Goal: Complete application form

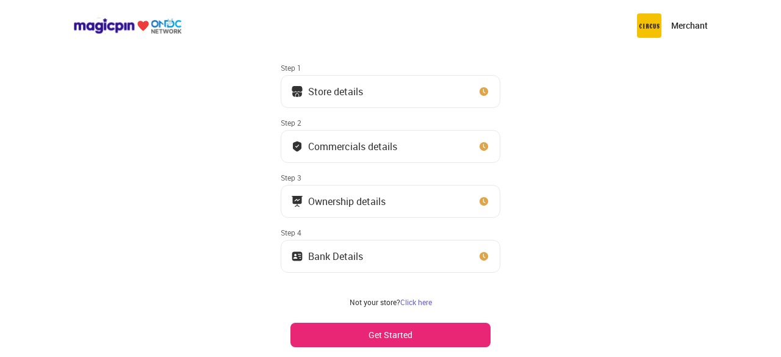
scroll to position [49, 0]
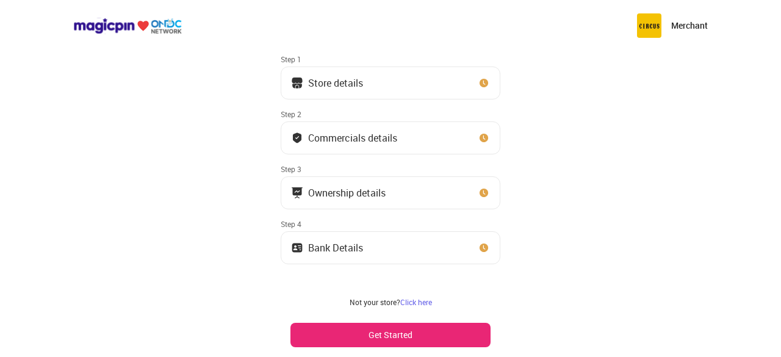
click at [384, 84] on button "Store details" at bounding box center [391, 83] width 220 height 33
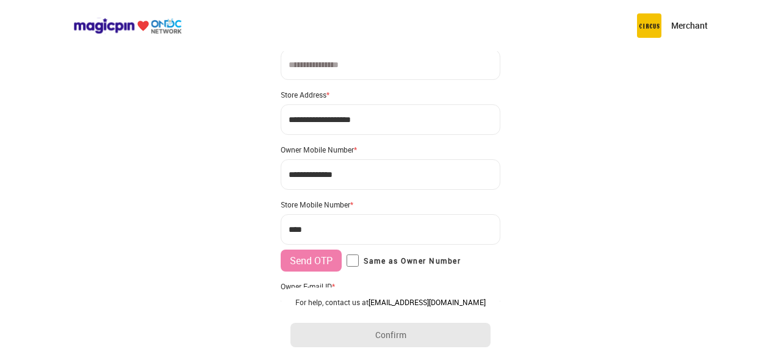
scroll to position [0, 0]
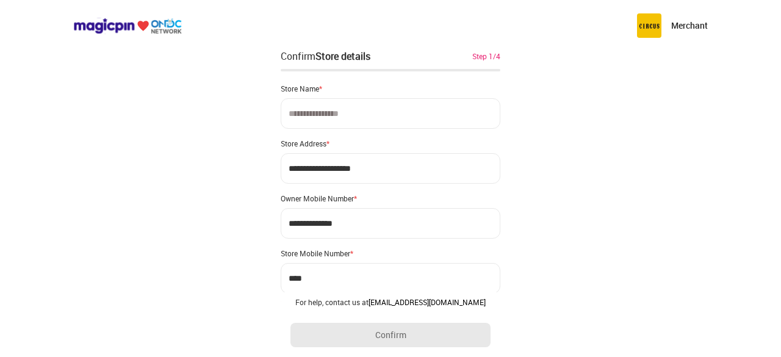
click at [364, 107] on input at bounding box center [391, 113] width 220 height 31
paste input "*"
click at [320, 114] on input "**********" at bounding box center [391, 113] width 220 height 31
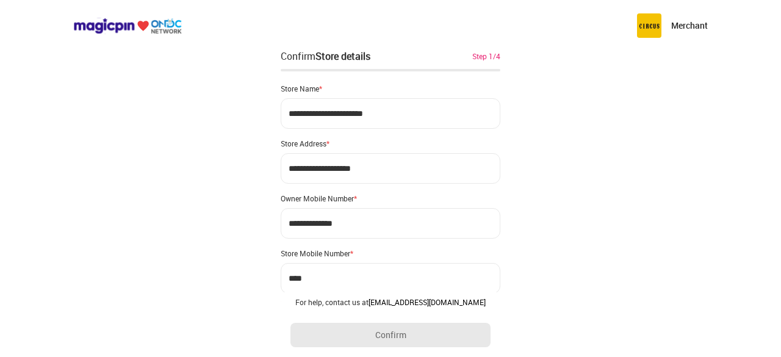
type input "**********"
click at [382, 165] on input "**********" at bounding box center [391, 168] width 220 height 31
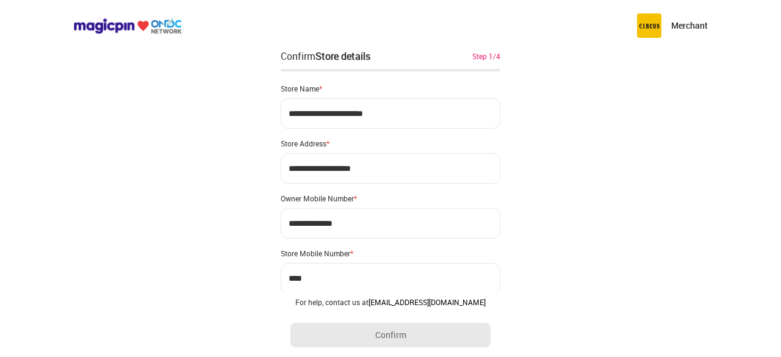
type input "**********"
click at [335, 279] on input "***" at bounding box center [391, 278] width 220 height 31
click at [329, 280] on input "***" at bounding box center [391, 278] width 220 height 31
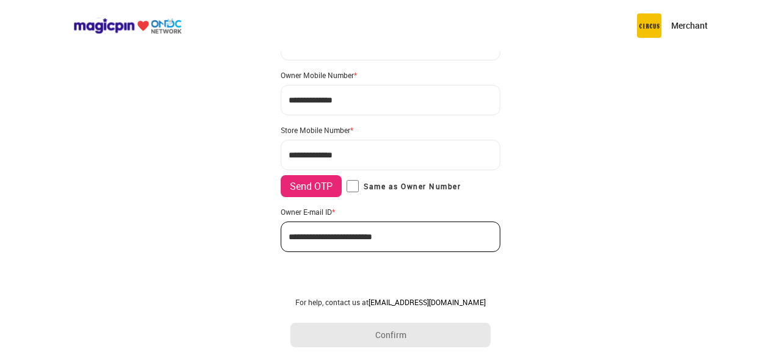
scroll to position [126, 0]
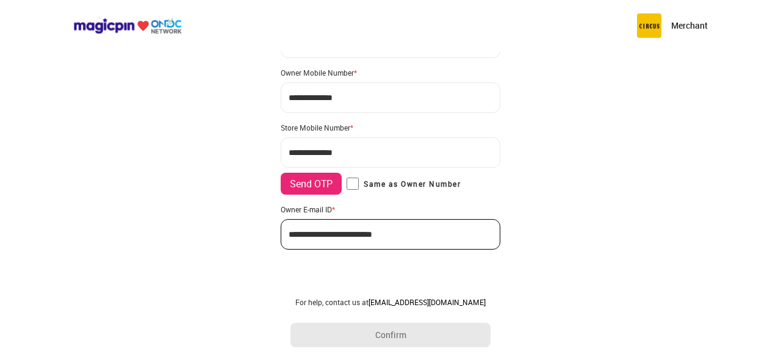
type input "**********"
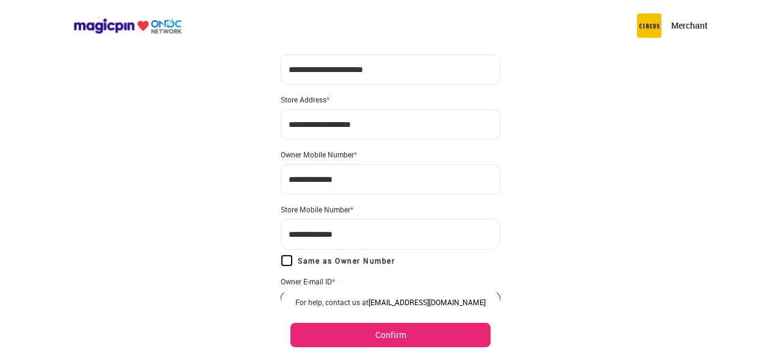
scroll to position [13, 0]
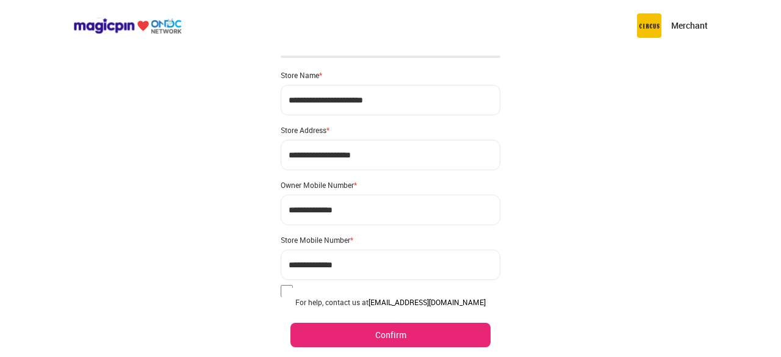
click at [383, 158] on input "**********" at bounding box center [391, 155] width 220 height 31
type input "**********"
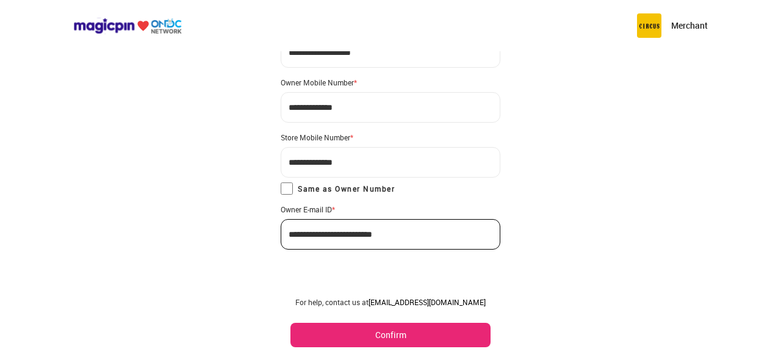
click at [392, 330] on button "Confirm" at bounding box center [391, 335] width 200 height 24
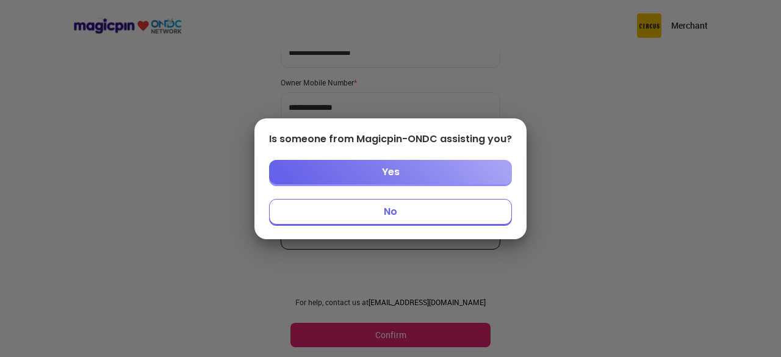
click at [402, 208] on button "No" at bounding box center [390, 212] width 243 height 26
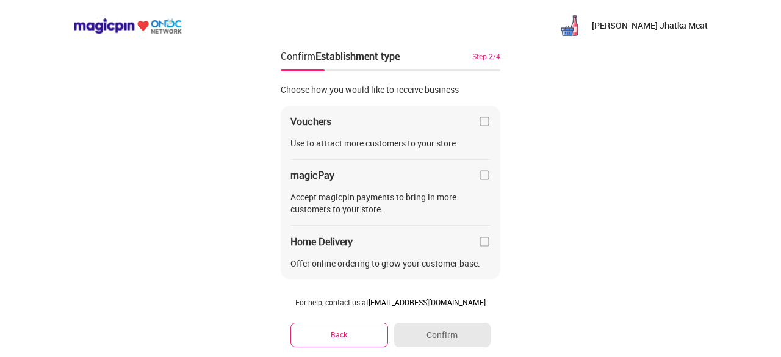
scroll to position [32, 0]
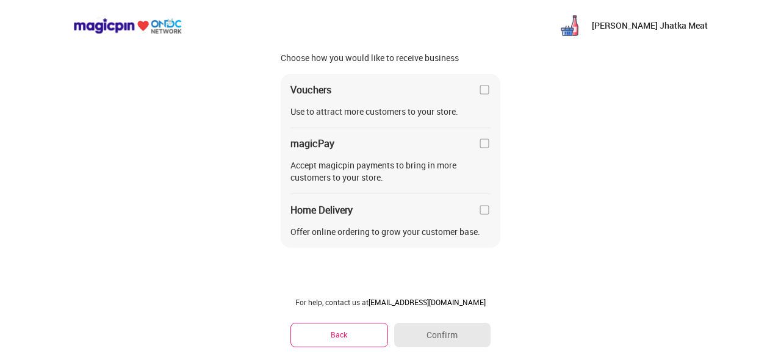
click at [482, 211] on img at bounding box center [485, 210] width 12 height 12
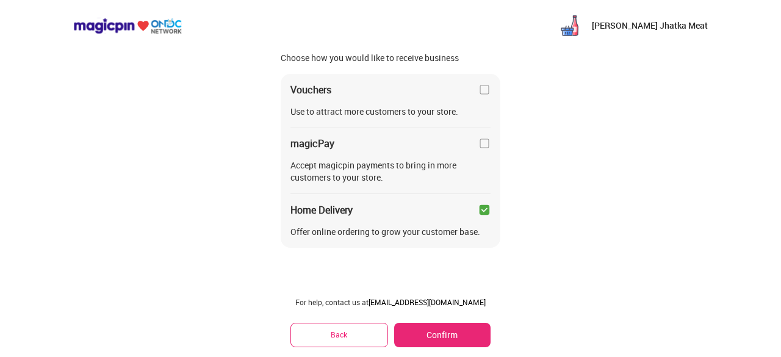
click at [445, 330] on button "Confirm" at bounding box center [442, 335] width 96 height 24
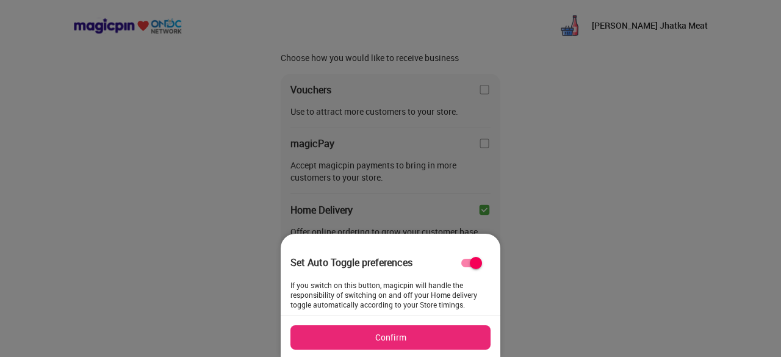
click at [444, 334] on button "Confirm" at bounding box center [391, 337] width 200 height 24
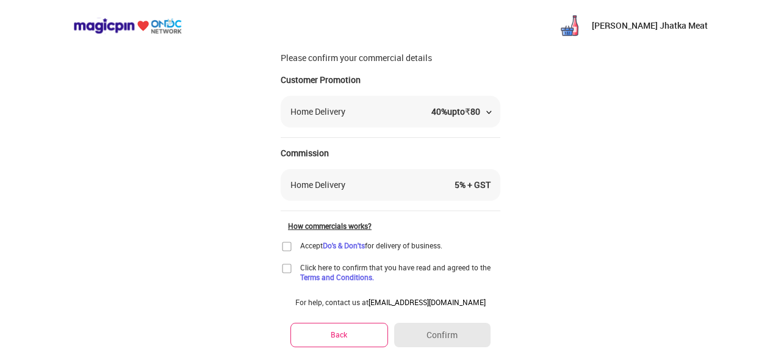
click at [464, 107] on div "upto ₹ 80" at bounding box center [463, 112] width 33 height 12
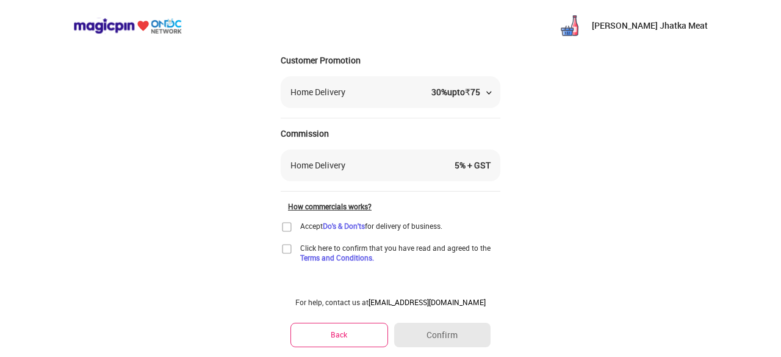
scroll to position [66, 0]
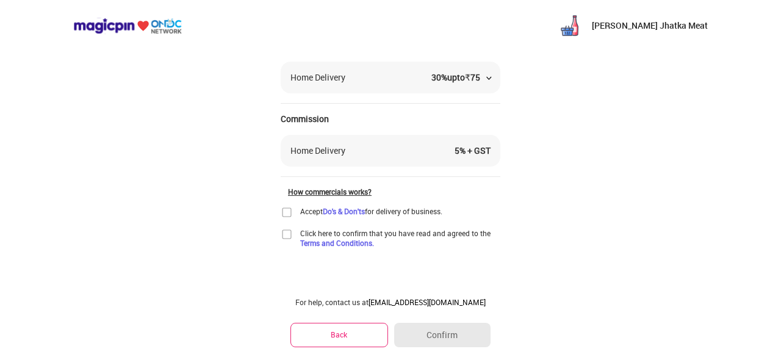
click at [286, 208] on img at bounding box center [287, 212] width 12 height 12
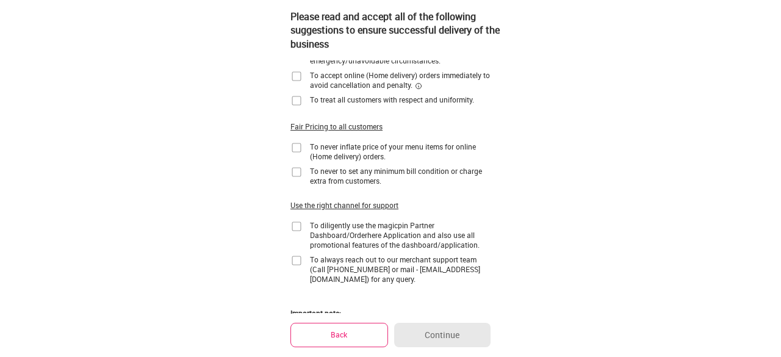
scroll to position [0, 0]
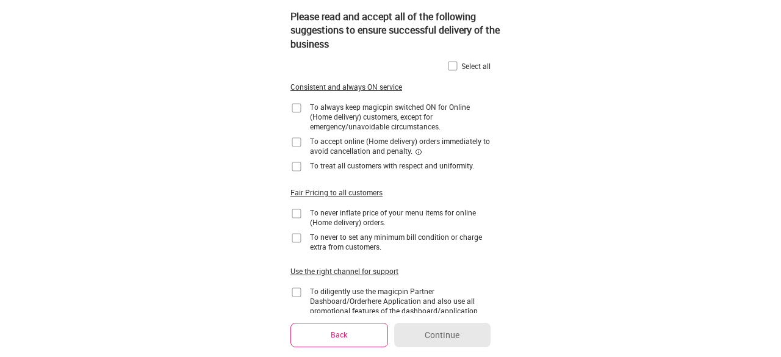
click at [450, 69] on img at bounding box center [453, 66] width 12 height 12
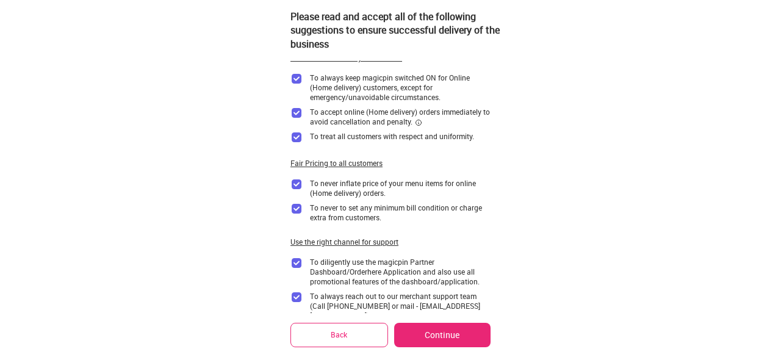
scroll to position [42, 0]
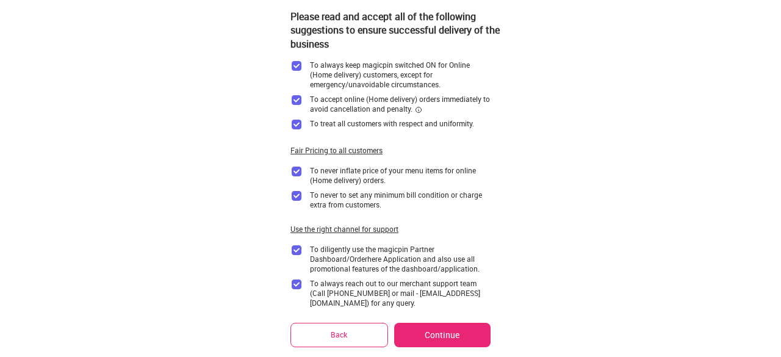
click at [504, 141] on div "Please read and accept all of the following suggestions to ensure successful de…" at bounding box center [390, 230] width 781 height 545
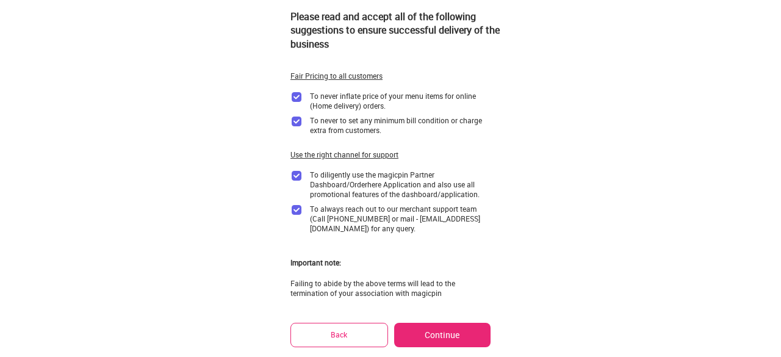
scroll to position [113, 0]
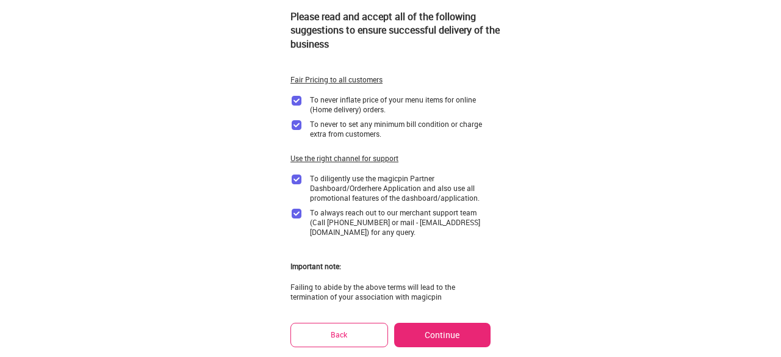
click at [504, 141] on div "Please read and accept all of the following suggestions to ensure successful de…" at bounding box center [390, 159] width 781 height 545
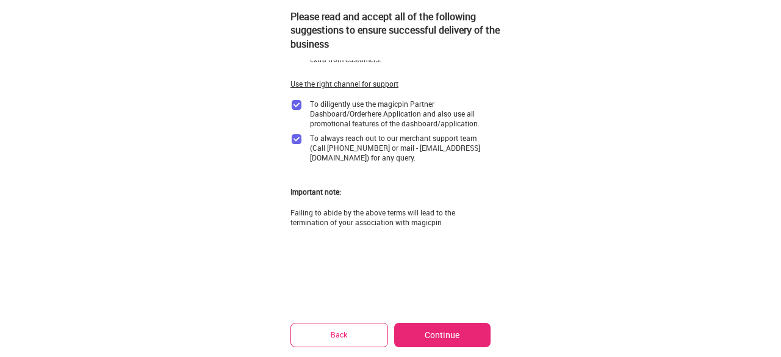
click at [435, 334] on button "Continue" at bounding box center [442, 335] width 96 height 24
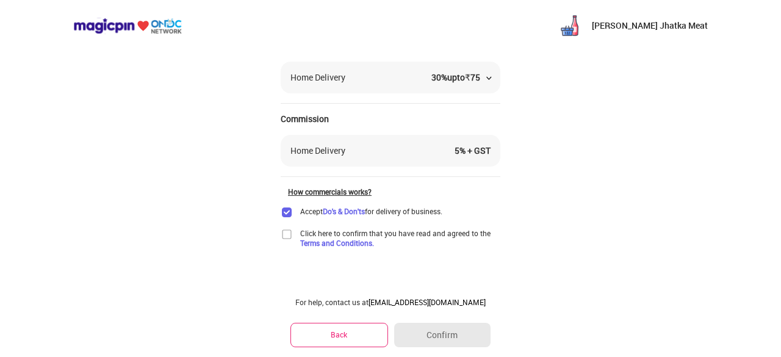
click at [283, 233] on img at bounding box center [287, 234] width 12 height 12
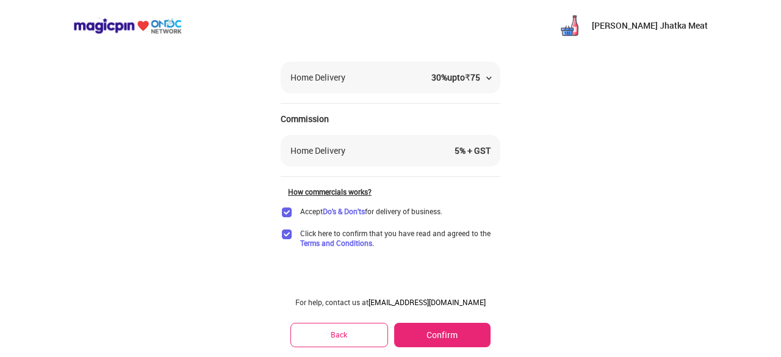
click at [431, 333] on button "Confirm" at bounding box center [442, 335] width 96 height 24
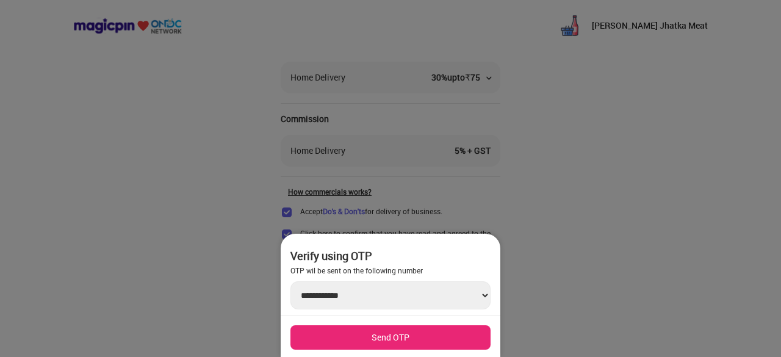
click at [427, 338] on button "Send OTP" at bounding box center [391, 337] width 200 height 24
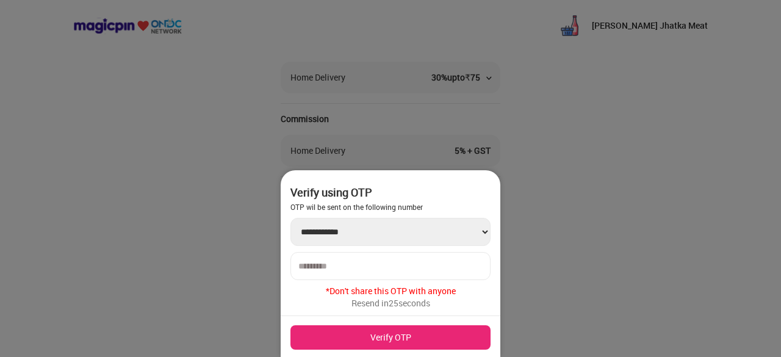
click at [439, 273] on div at bounding box center [391, 266] width 200 height 28
click at [416, 256] on div at bounding box center [391, 266] width 200 height 28
click at [408, 266] on input "number" at bounding box center [390, 266] width 184 height 10
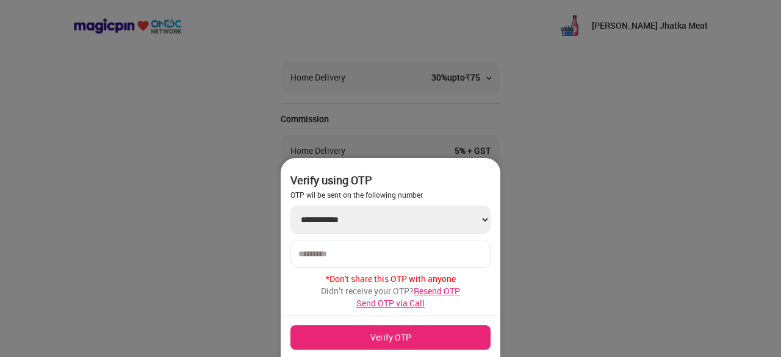
type input "******"
click at [379, 332] on button "Verify OTP" at bounding box center [391, 337] width 200 height 24
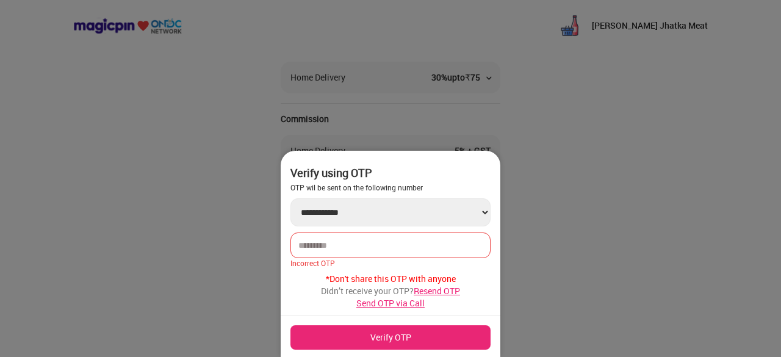
click at [431, 290] on span "Resend OTP" at bounding box center [437, 291] width 46 height 12
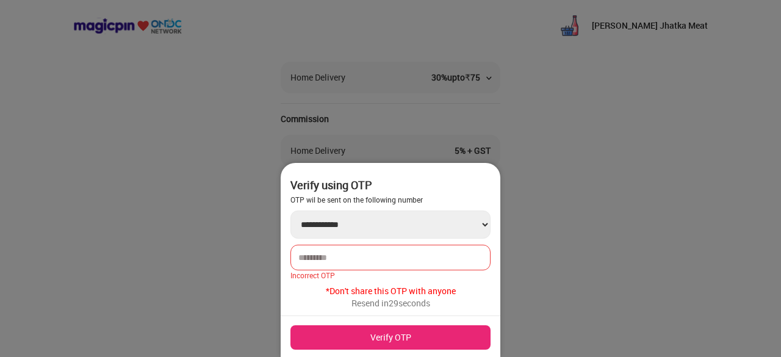
click at [319, 255] on input "******" at bounding box center [390, 258] width 184 height 10
type input "******"
click at [337, 329] on button "Verify OTP" at bounding box center [391, 337] width 200 height 24
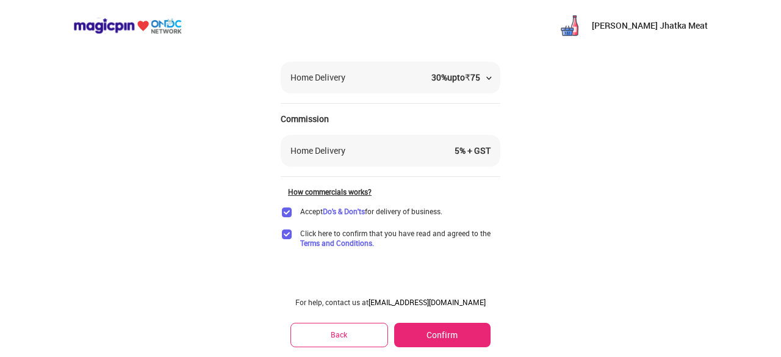
scroll to position [37, 0]
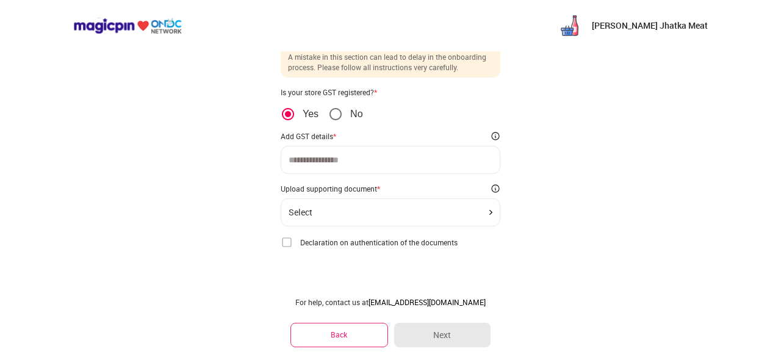
click at [360, 152] on div at bounding box center [391, 160] width 220 height 28
click at [360, 161] on input at bounding box center [391, 160] width 204 height 10
paste input "**********"
type input "**********"
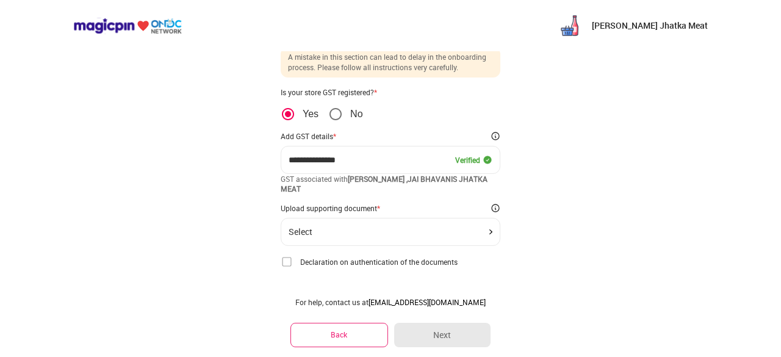
scroll to position [56, 0]
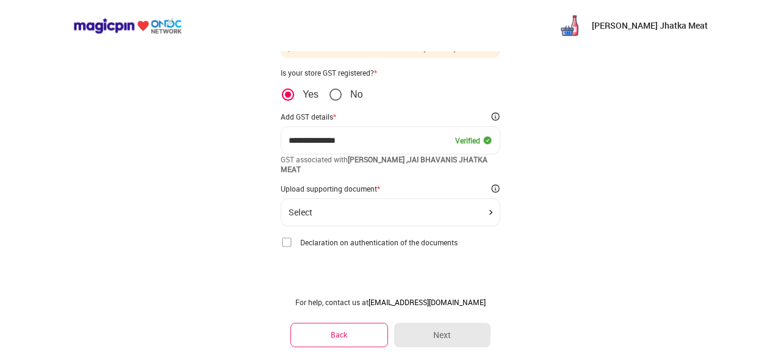
click at [342, 208] on div "Select" at bounding box center [391, 213] width 204 height 10
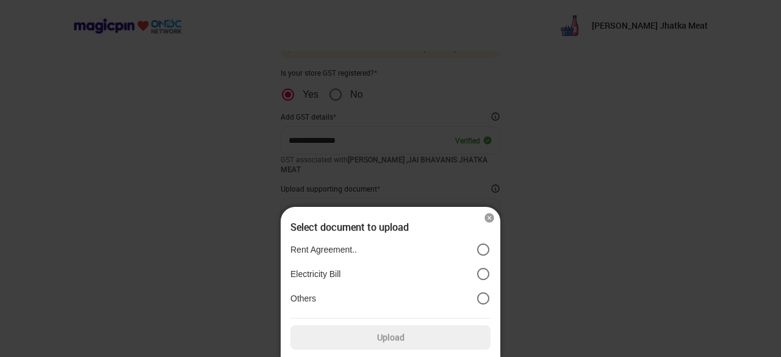
click at [389, 247] on label "Rent Agreement.." at bounding box center [391, 249] width 200 height 15
click at [376, 335] on label "Upload" at bounding box center [391, 337] width 200 height 24
click at [0, 0] on input "Upload" at bounding box center [0, 0] width 0 height 0
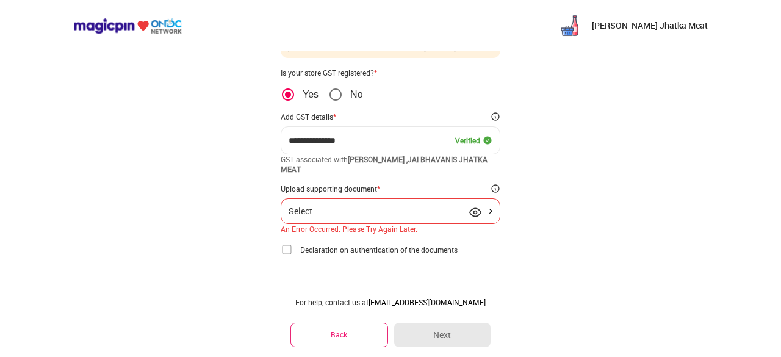
click at [476, 204] on div "Select" at bounding box center [391, 211] width 220 height 26
click at [428, 218] on div "Select" at bounding box center [391, 211] width 220 height 26
click at [490, 210] on img at bounding box center [491, 211] width 3 height 5
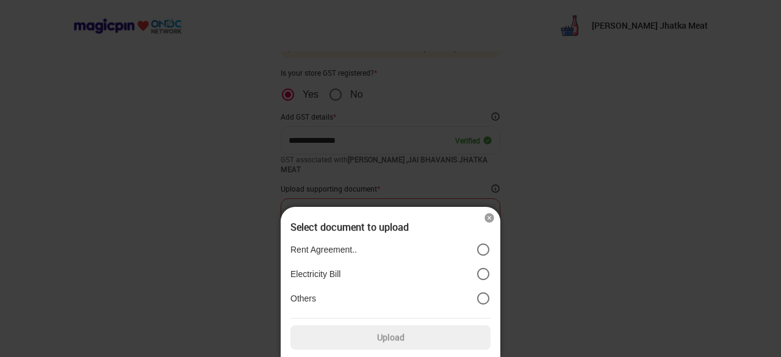
click at [415, 245] on label "Rent Agreement.." at bounding box center [391, 249] width 200 height 15
click at [399, 338] on label "Upload" at bounding box center [391, 337] width 200 height 24
click at [0, 0] on input "Upload" at bounding box center [0, 0] width 0 height 0
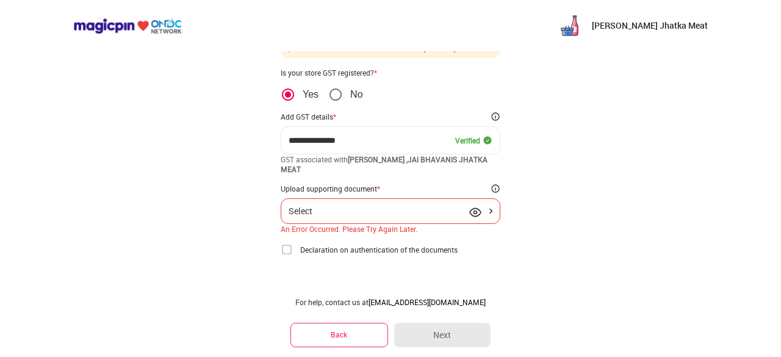
click at [473, 203] on div "Select" at bounding box center [391, 211] width 220 height 26
click at [474, 209] on img at bounding box center [475, 212] width 12 height 12
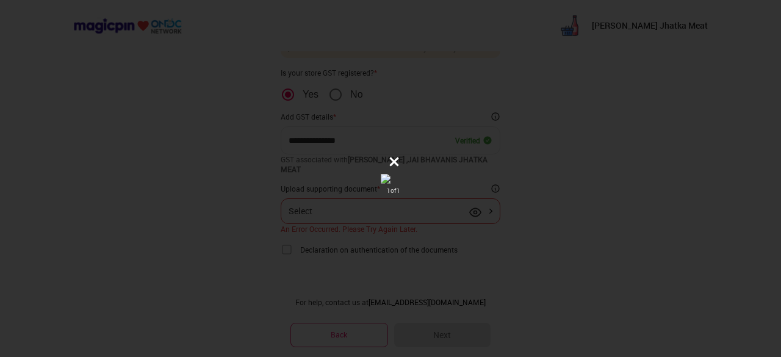
click at [391, 161] on icon at bounding box center [394, 162] width 12 height 12
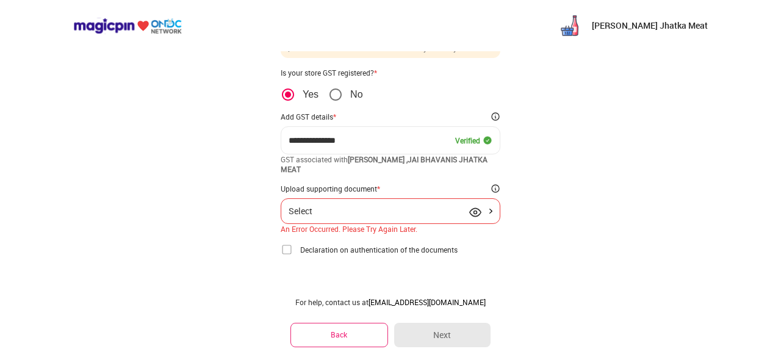
click at [410, 211] on div "Select" at bounding box center [391, 211] width 204 height 10
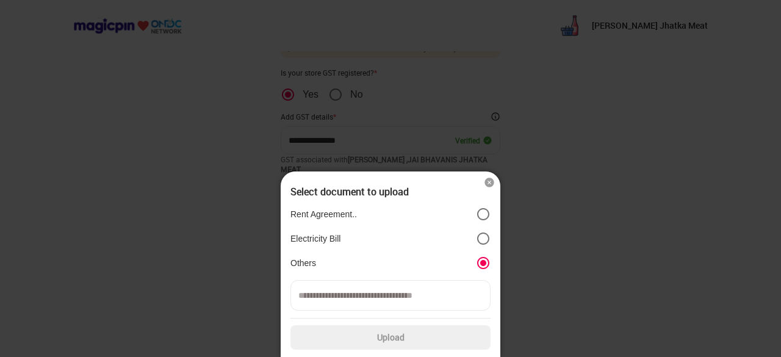
click at [437, 291] on input at bounding box center [391, 295] width 200 height 31
click at [530, 287] on div at bounding box center [390, 178] width 781 height 357
click at [488, 179] on img at bounding box center [489, 182] width 12 height 12
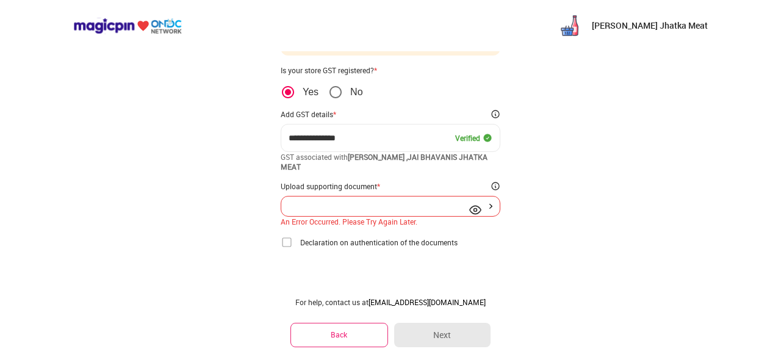
click at [286, 240] on img at bounding box center [287, 242] width 12 height 12
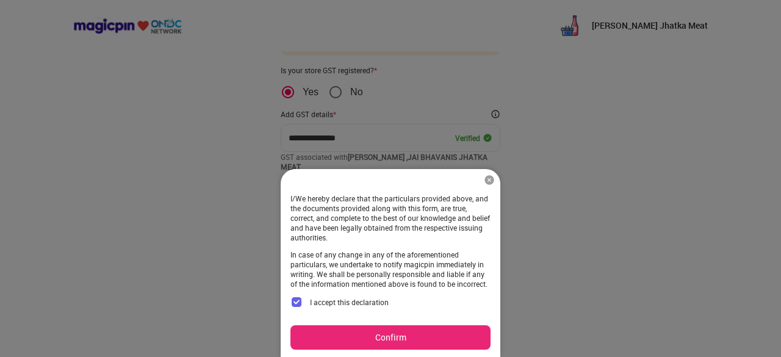
click at [387, 335] on button "Confirm" at bounding box center [391, 337] width 200 height 24
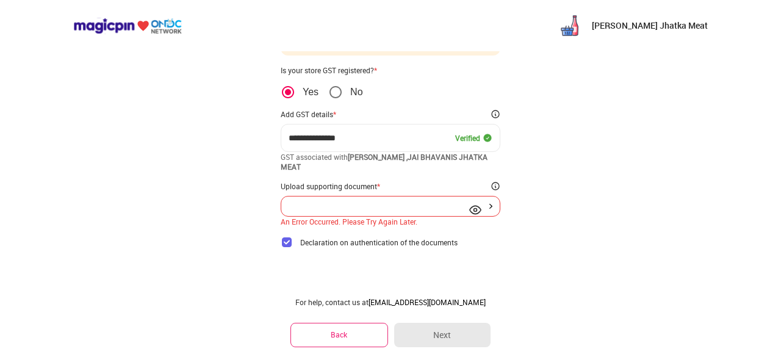
click at [416, 206] on div at bounding box center [391, 206] width 204 height 5
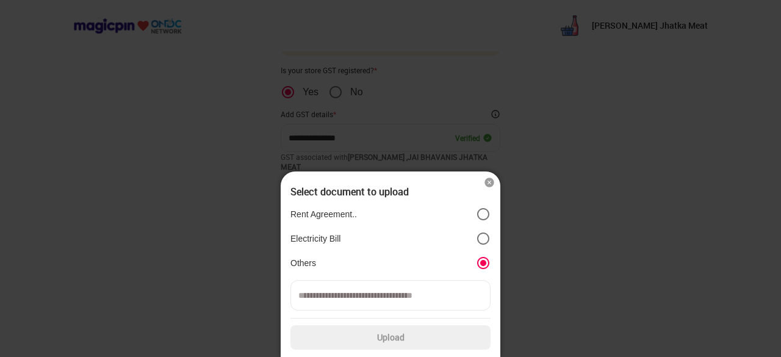
click at [410, 296] on input at bounding box center [391, 295] width 200 height 31
type input "*"
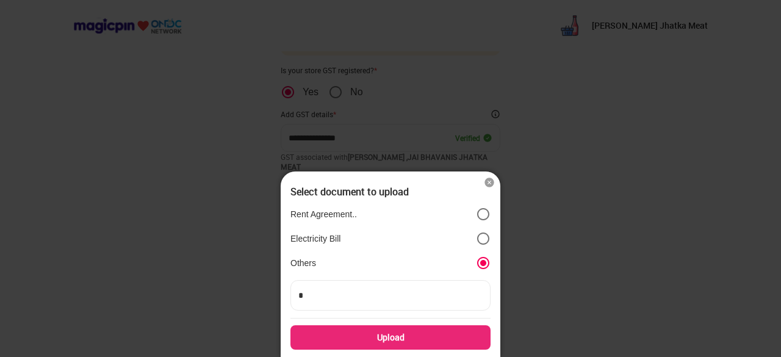
type input "**"
type input "***"
click at [410, 338] on div "Upload" at bounding box center [391, 337] width 200 height 24
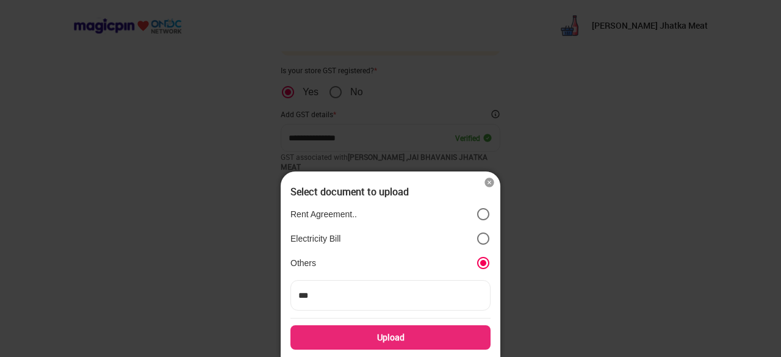
click at [0, 0] on input "Upload" at bounding box center [0, 0] width 0 height 0
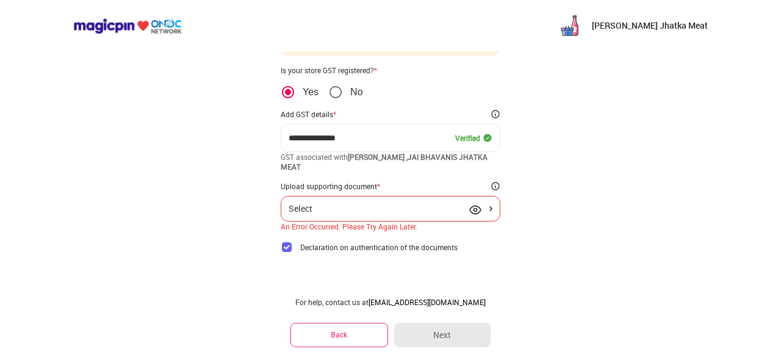
click at [463, 209] on div "Select" at bounding box center [391, 209] width 204 height 10
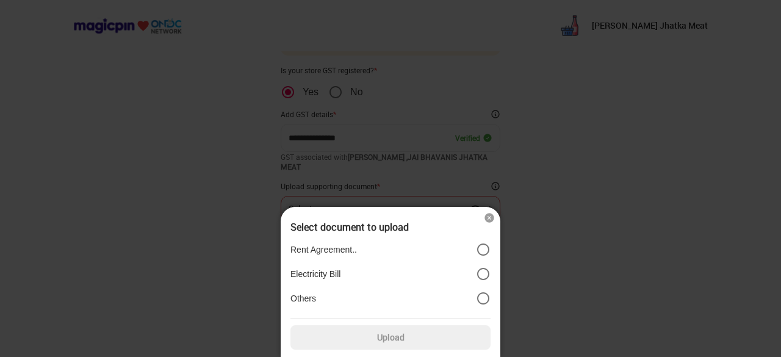
click at [376, 246] on label "Rent Agreement.." at bounding box center [391, 249] width 200 height 15
click at [377, 338] on label "Upload" at bounding box center [391, 337] width 200 height 24
click at [0, 0] on input "Upload" at bounding box center [0, 0] width 0 height 0
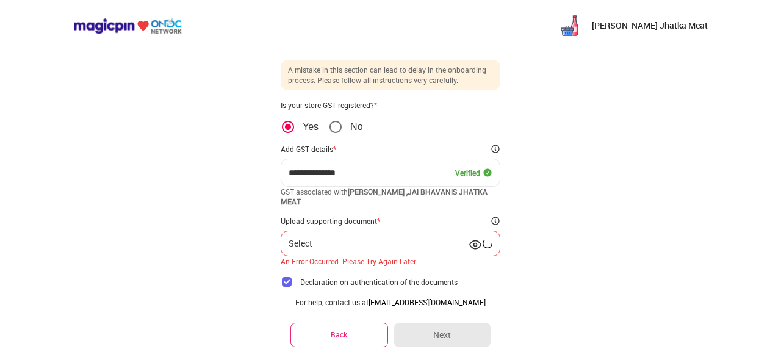
scroll to position [63, 0]
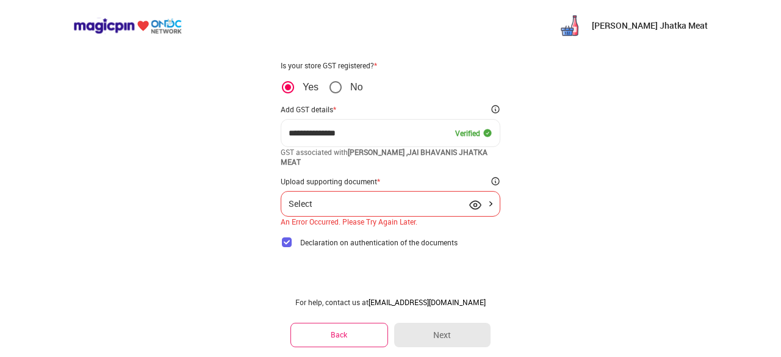
click at [409, 207] on div "Select" at bounding box center [391, 204] width 204 height 10
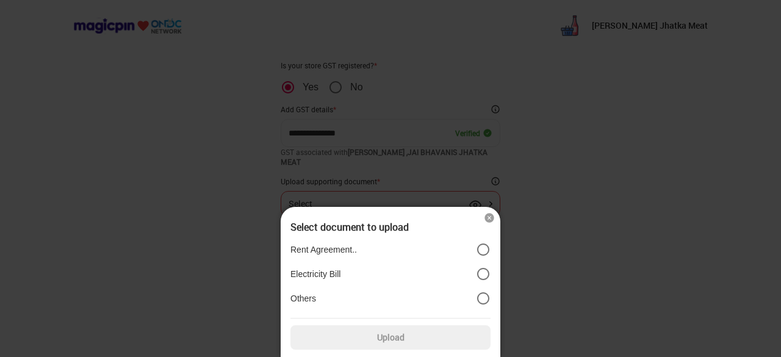
click at [396, 270] on label "Electricity Bill" at bounding box center [391, 274] width 200 height 15
click at [385, 335] on label "Upload" at bounding box center [391, 337] width 200 height 24
click at [0, 0] on input "Upload" at bounding box center [0, 0] width 0 height 0
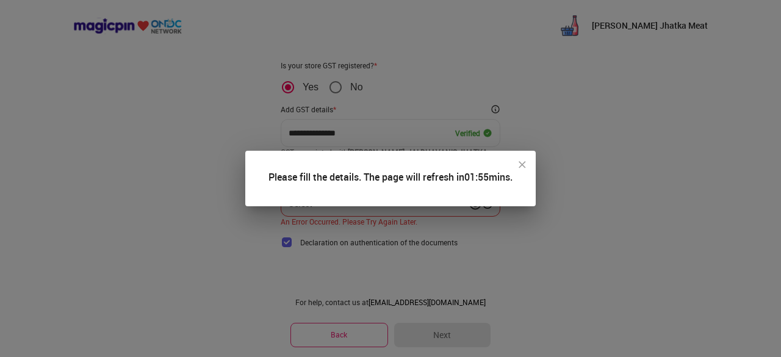
click at [525, 163] on img at bounding box center [522, 165] width 12 height 12
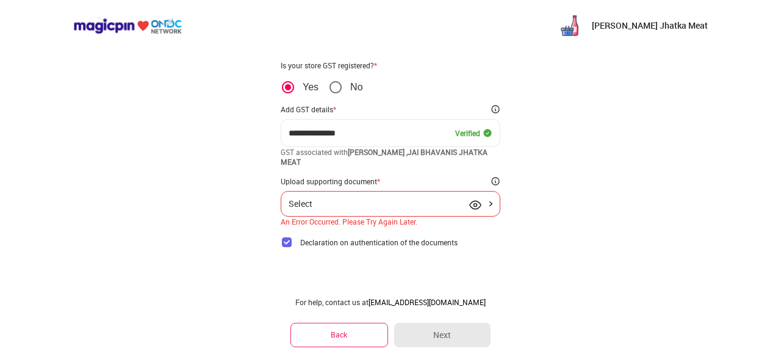
click at [472, 201] on img at bounding box center [475, 205] width 12 height 12
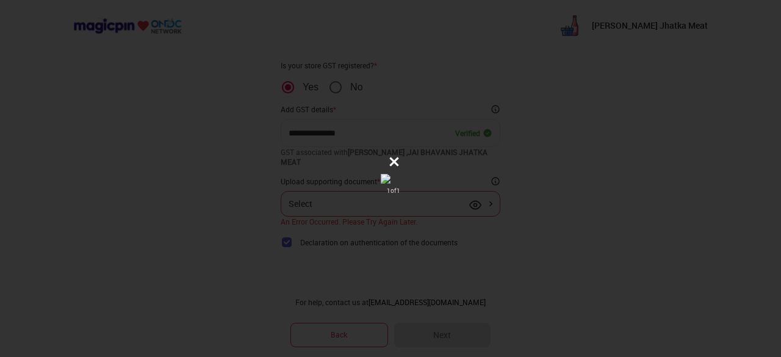
click at [400, 156] on icon at bounding box center [394, 162] width 12 height 12
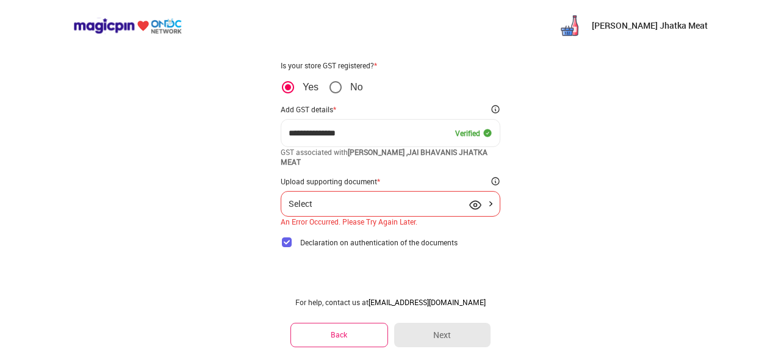
click at [474, 201] on img at bounding box center [475, 205] width 12 height 12
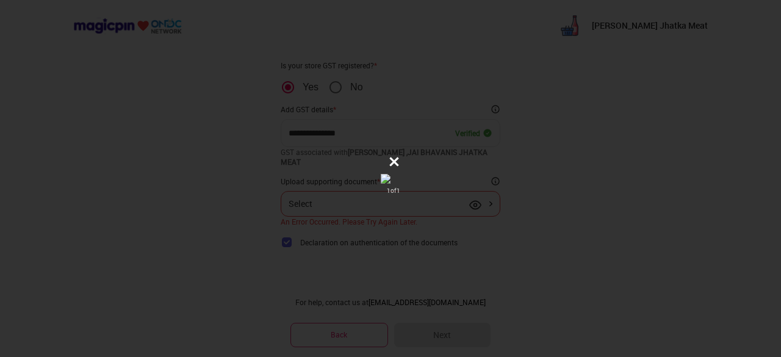
click at [400, 156] on icon at bounding box center [394, 162] width 12 height 12
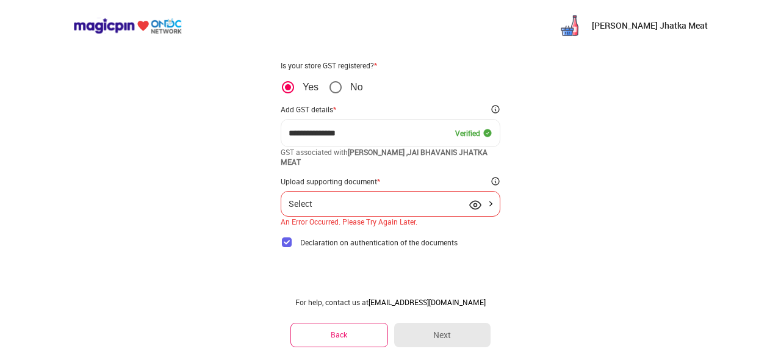
click at [472, 204] on img at bounding box center [475, 205] width 12 height 12
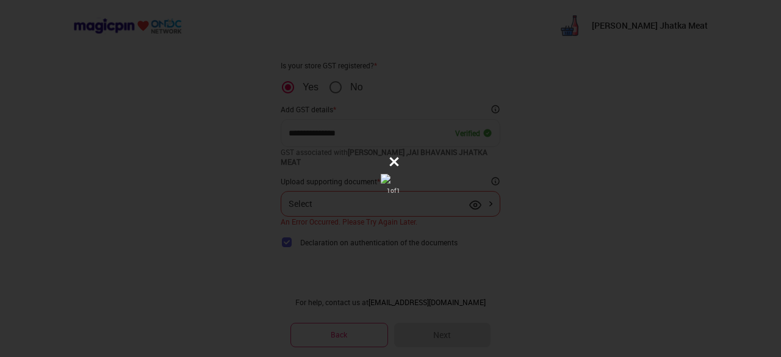
click at [400, 156] on icon at bounding box center [394, 162] width 12 height 12
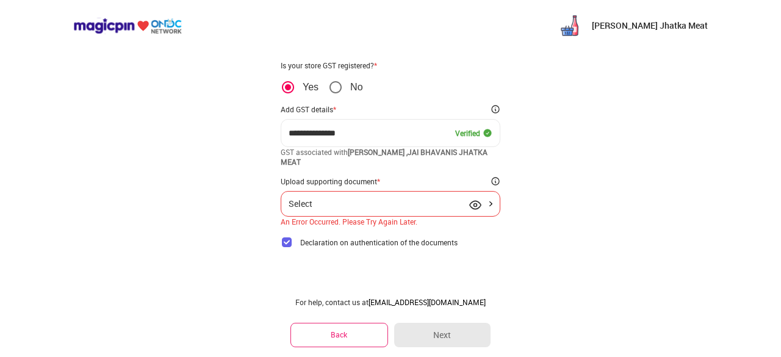
click at [410, 200] on div "Select" at bounding box center [391, 204] width 204 height 10
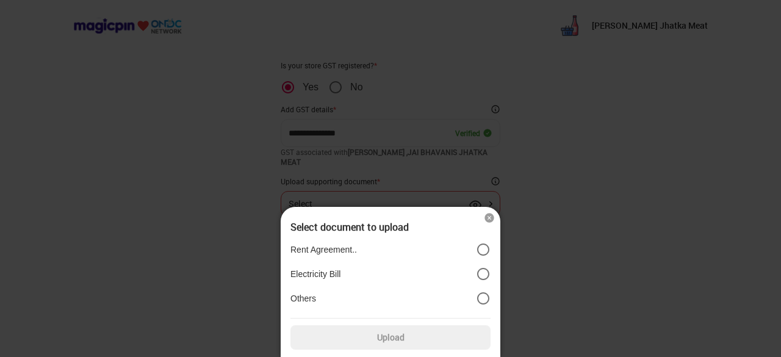
click at [390, 247] on label "Rent Agreement.." at bounding box center [391, 249] width 200 height 15
click at [390, 336] on label "Upload" at bounding box center [391, 337] width 200 height 24
click at [0, 0] on input "Upload" at bounding box center [0, 0] width 0 height 0
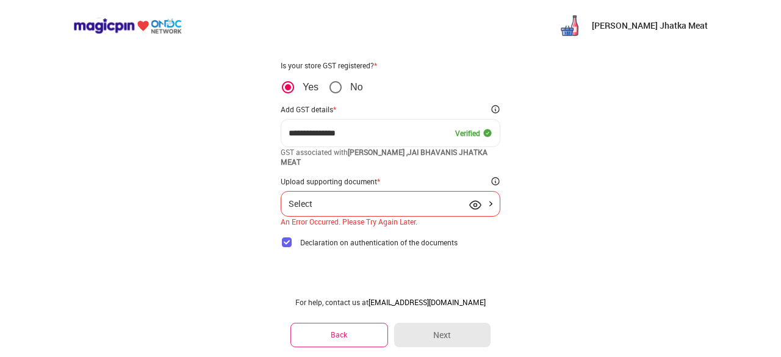
click at [413, 197] on div "Select" at bounding box center [391, 204] width 220 height 26
click at [413, 203] on div "Select" at bounding box center [391, 204] width 204 height 10
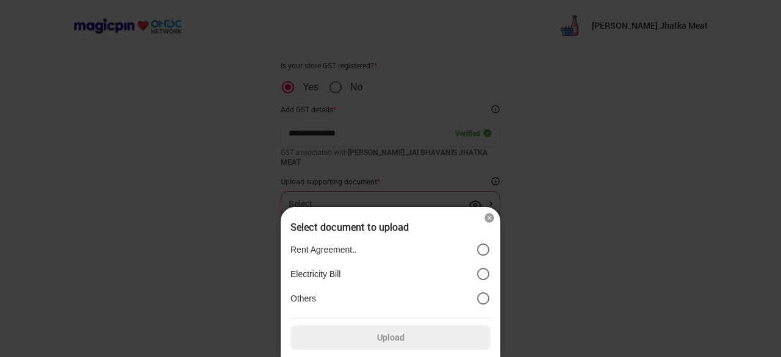
click at [432, 249] on label "Rent Agreement.." at bounding box center [391, 249] width 200 height 15
click at [404, 335] on label "Upload" at bounding box center [391, 337] width 200 height 24
click at [0, 0] on input "Upload" at bounding box center [0, 0] width 0 height 0
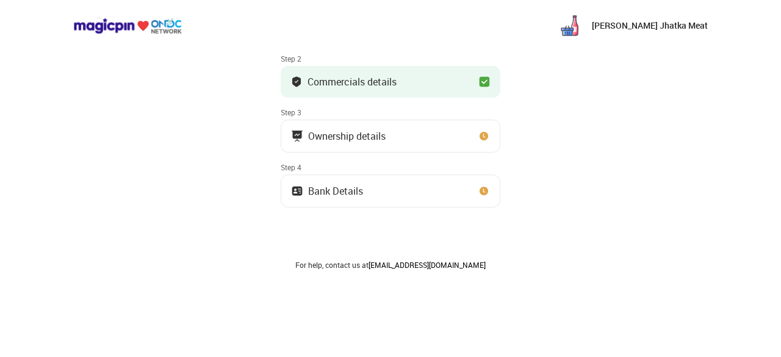
scroll to position [117, 0]
click at [420, 139] on div "Ownership details" at bounding box center [384, 135] width 187 height 12
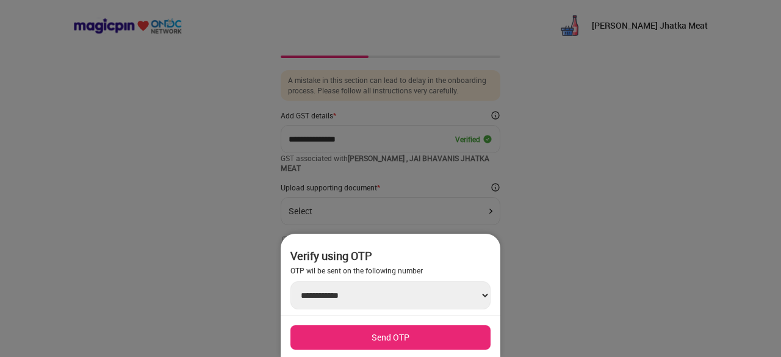
scroll to position [12, 0]
click at [485, 293] on select "**********" at bounding box center [391, 295] width 200 height 28
click at [531, 237] on div at bounding box center [390, 178] width 781 height 357
click at [319, 184] on div at bounding box center [390, 178] width 781 height 357
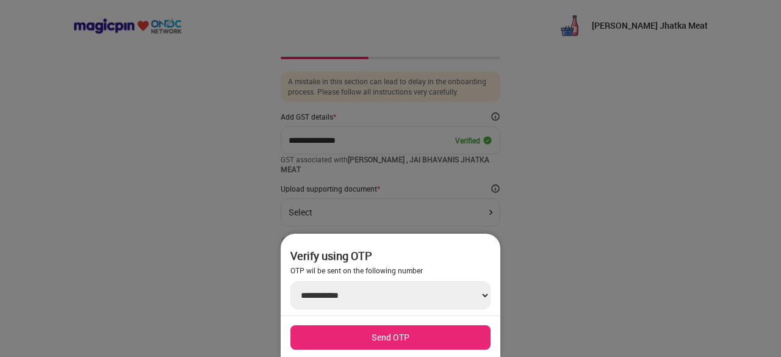
click at [543, 262] on div at bounding box center [390, 178] width 781 height 357
click at [145, 116] on div at bounding box center [390, 178] width 781 height 357
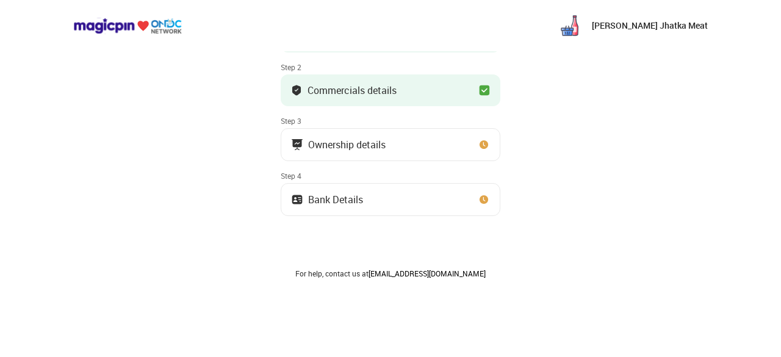
scroll to position [110, 0]
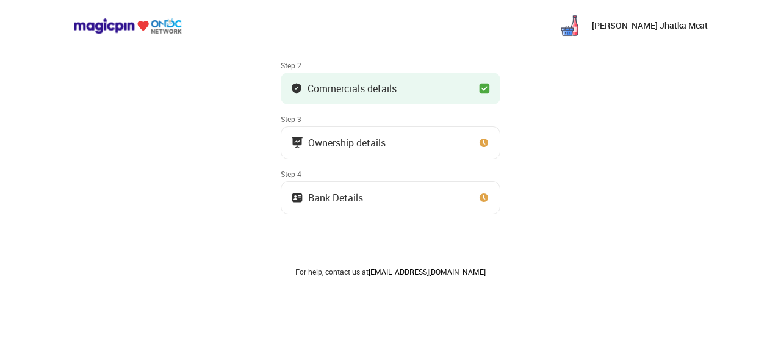
click at [479, 146] on img at bounding box center [484, 143] width 12 height 12
